Goal: Transaction & Acquisition: Subscribe to service/newsletter

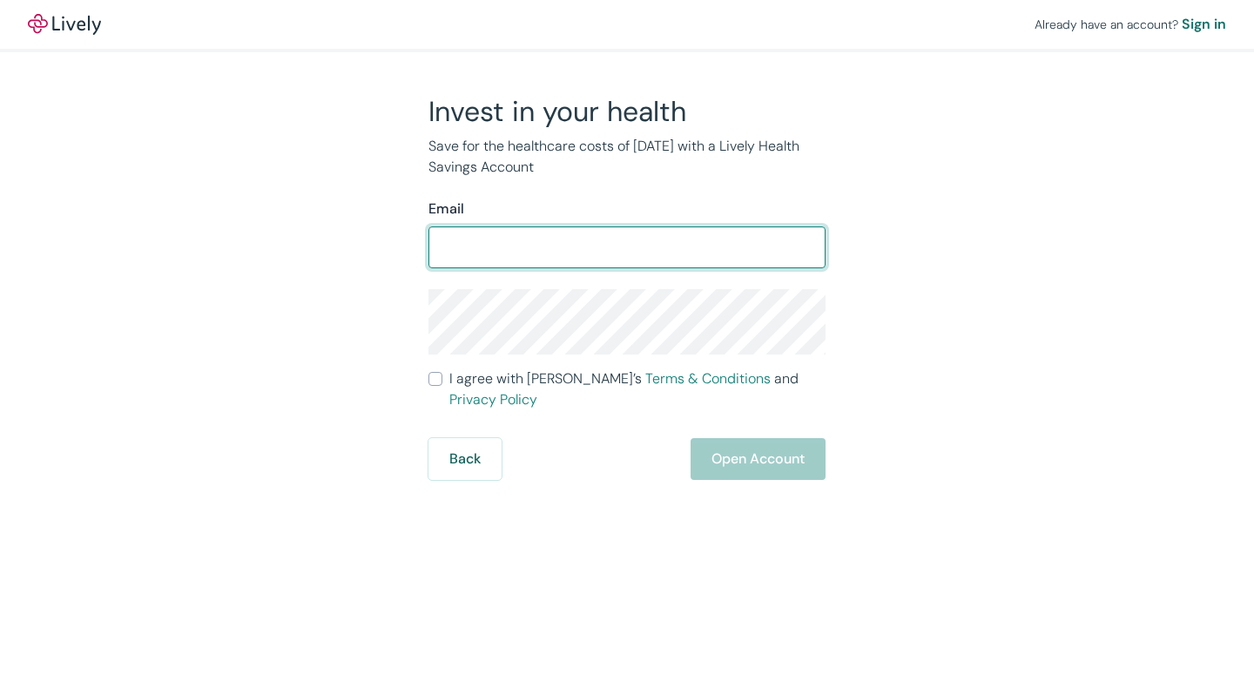
click at [1241, 676] on div at bounding box center [1241, 676] width 0 height 0
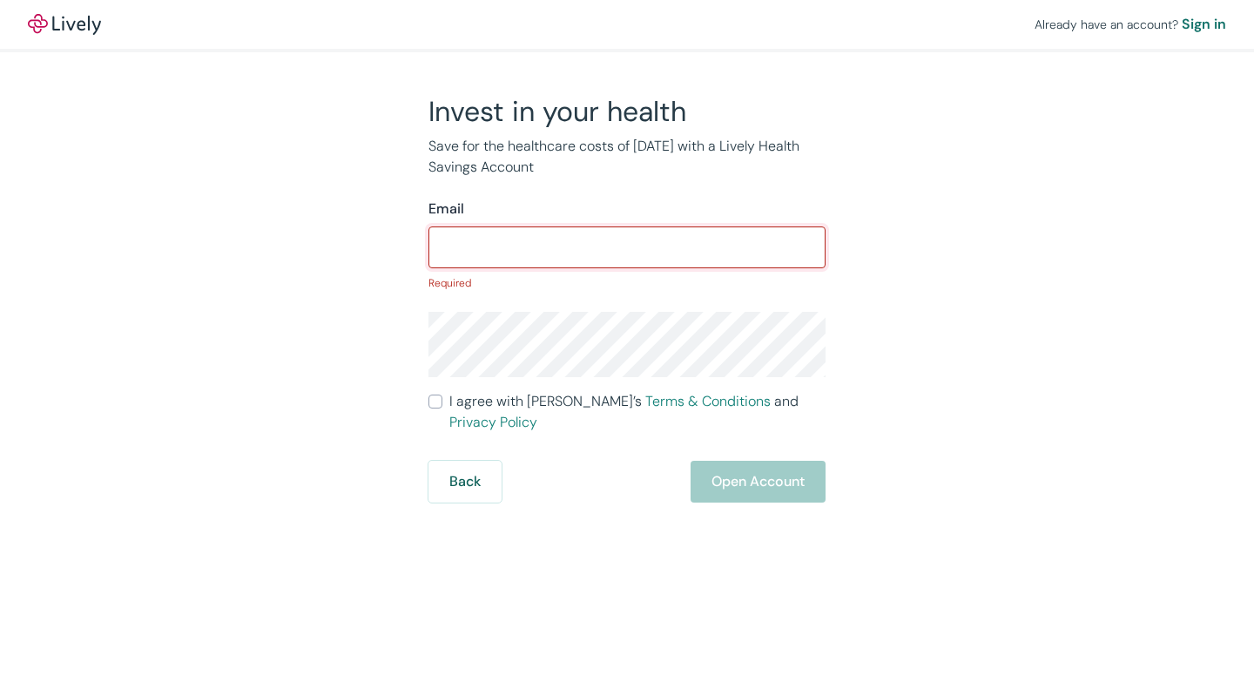
click at [478, 247] on input "Email" at bounding box center [626, 247] width 397 height 35
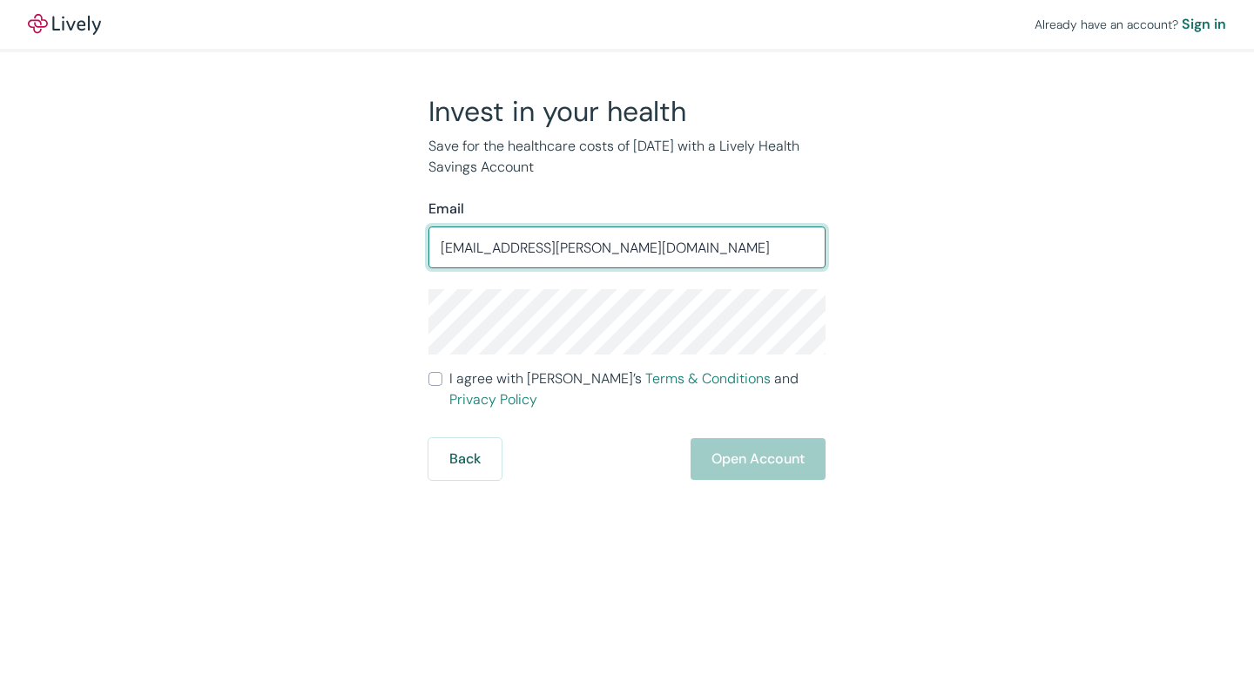
type input "[EMAIL_ADDRESS][PERSON_NAME][DOMAIN_NAME]"
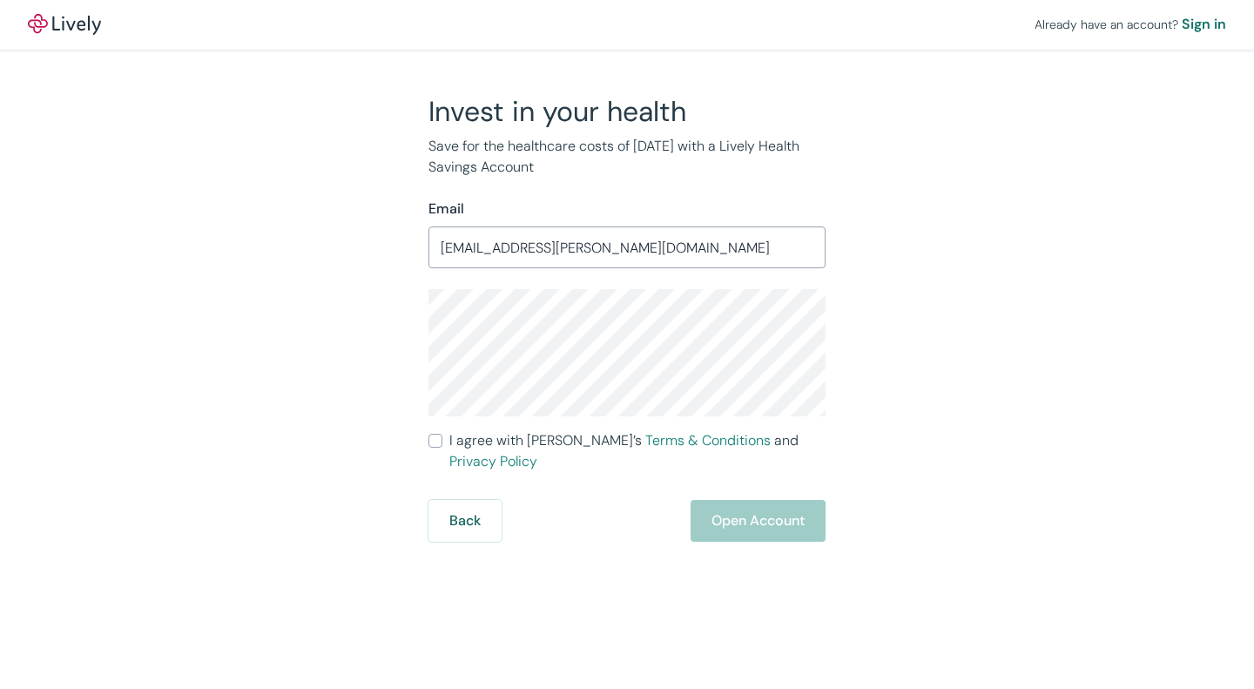
click at [441, 423] on form "Email [EMAIL_ADDRESS][PERSON_NAME][DOMAIN_NAME] ​ I agree with Lively’s Terms &…" at bounding box center [626, 370] width 397 height 343
click at [436, 444] on input "I agree with Lively’s Terms & Conditions and Privacy Policy" at bounding box center [435, 441] width 14 height 14
checkbox input "true"
click at [782, 500] on button "Open Account" at bounding box center [757, 521] width 135 height 42
